Goal: Transaction & Acquisition: Purchase product/service

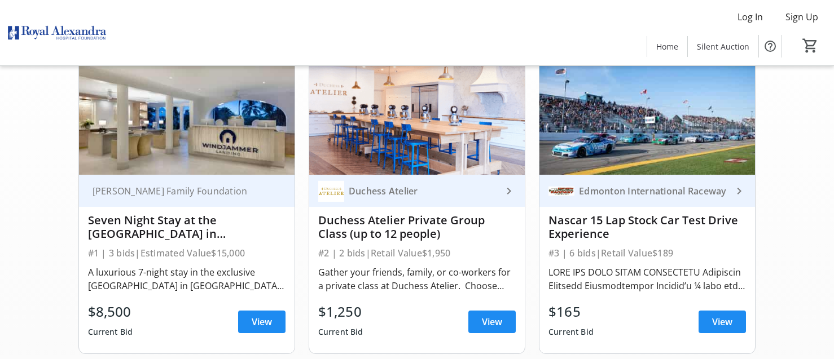
scroll to position [113, 0]
click at [262, 326] on span "View" at bounding box center [262, 322] width 20 height 14
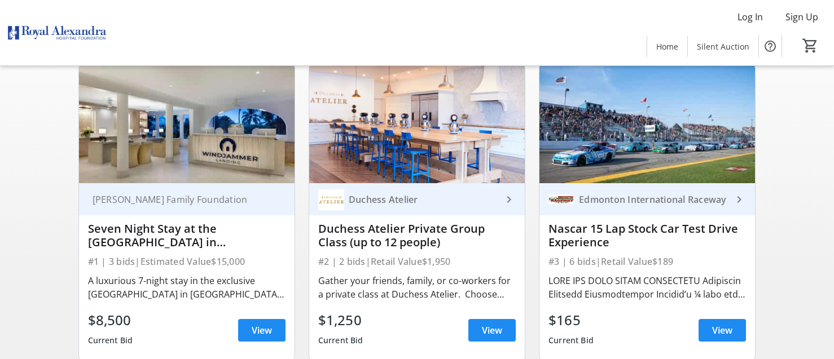
scroll to position [113, 0]
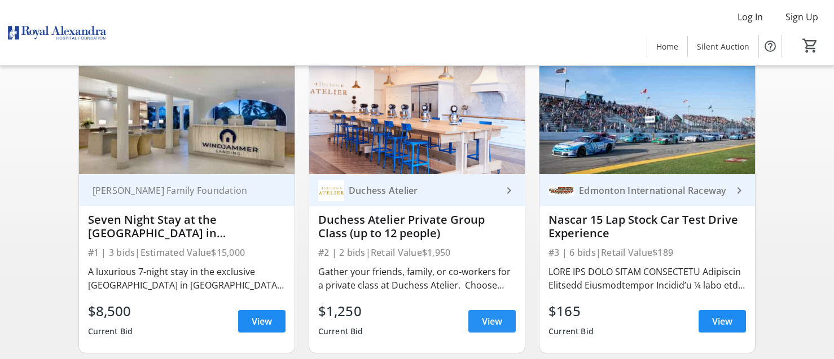
click at [494, 324] on span "View" at bounding box center [492, 322] width 20 height 14
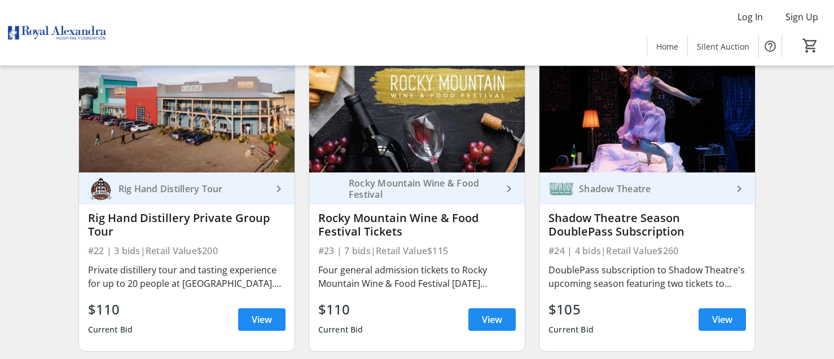
scroll to position [2370, 0]
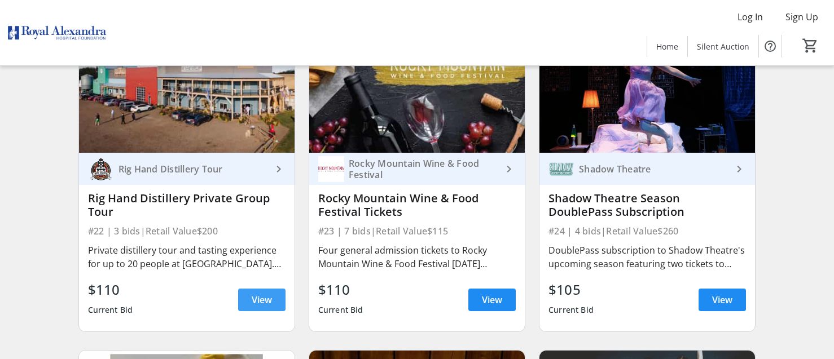
click at [262, 306] on span "View" at bounding box center [262, 300] width 20 height 14
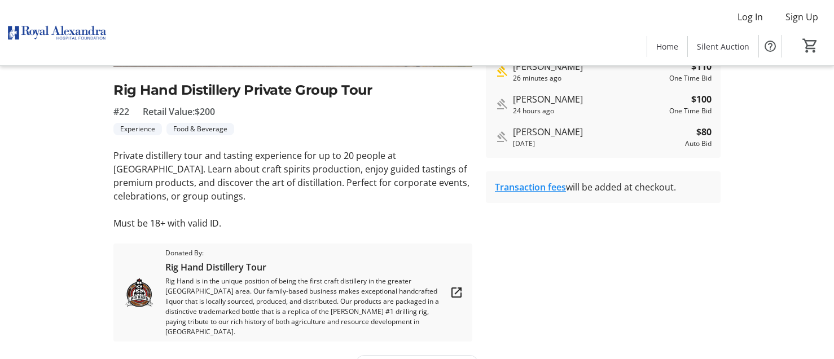
scroll to position [257, 0]
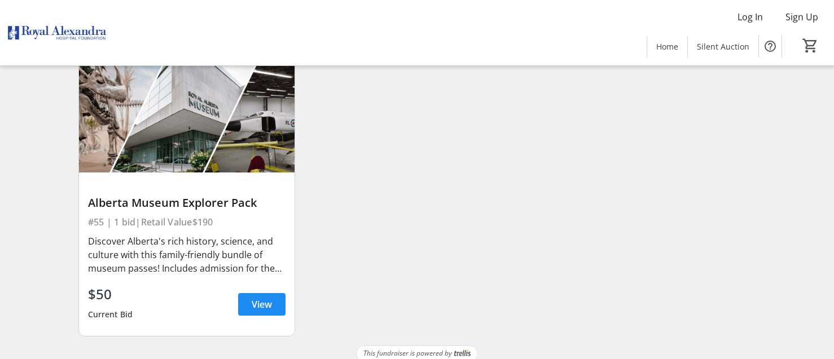
scroll to position [5842, 0]
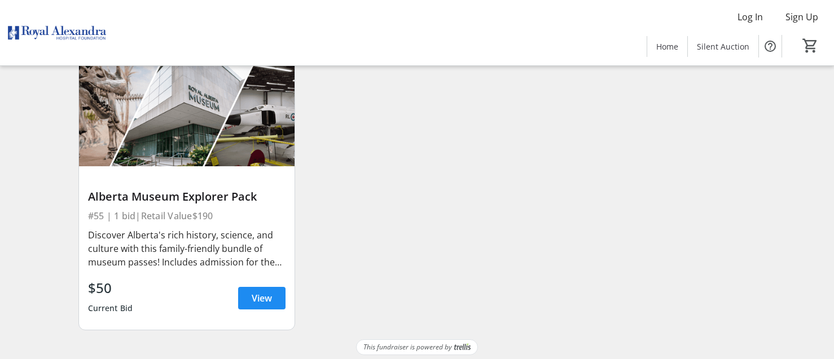
drag, startPoint x: 92, startPoint y: 258, endPoint x: 93, endPoint y: 278, distance: 19.2
drag, startPoint x: 93, startPoint y: 278, endPoint x: 58, endPoint y: 165, distance: 118.0
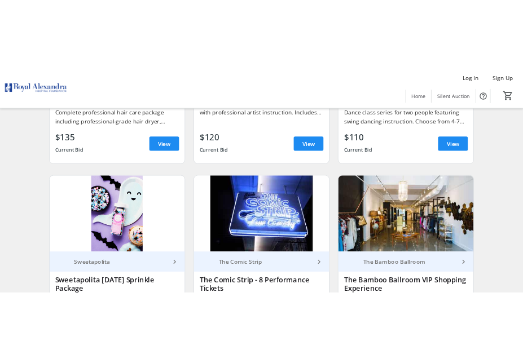
scroll to position [2852, 0]
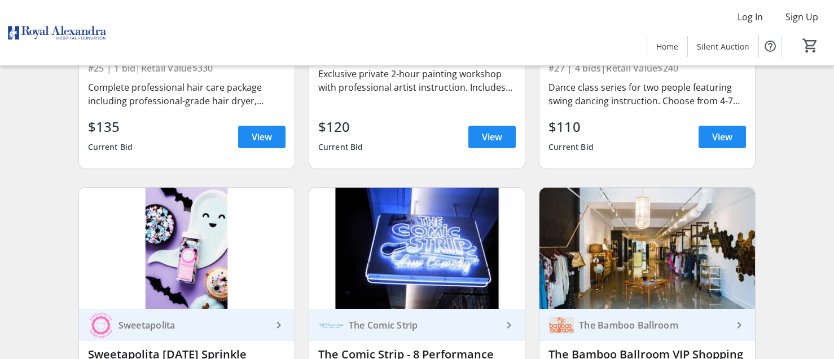
drag, startPoint x: 199, startPoint y: 286, endPoint x: 175, endPoint y: 287, distance: 23.7
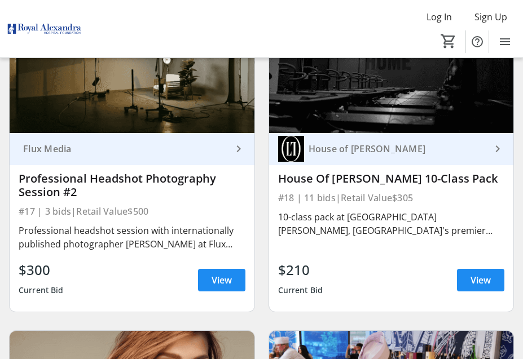
drag, startPoint x: 177, startPoint y: 315, endPoint x: 170, endPoint y: 324, distance: 11.0
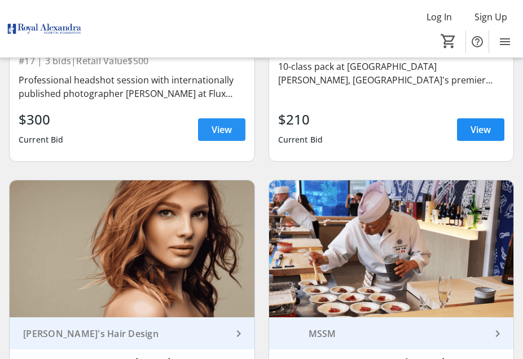
scroll to position [3078, 0]
